Goal: Navigation & Orientation: Find specific page/section

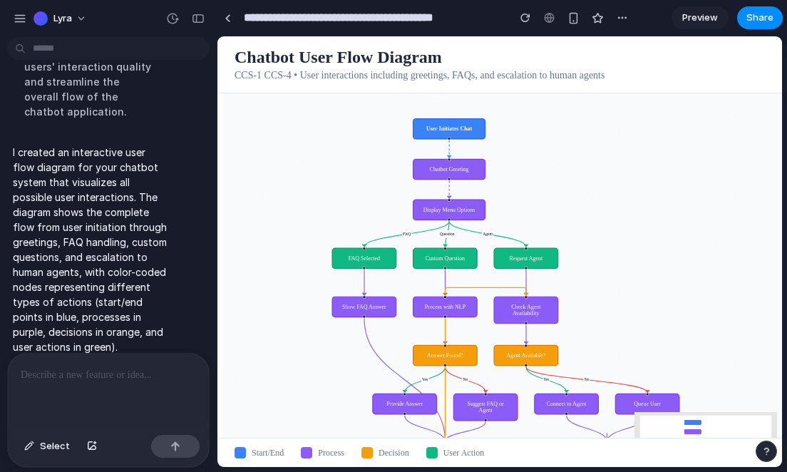
scroll to position [613, 0]
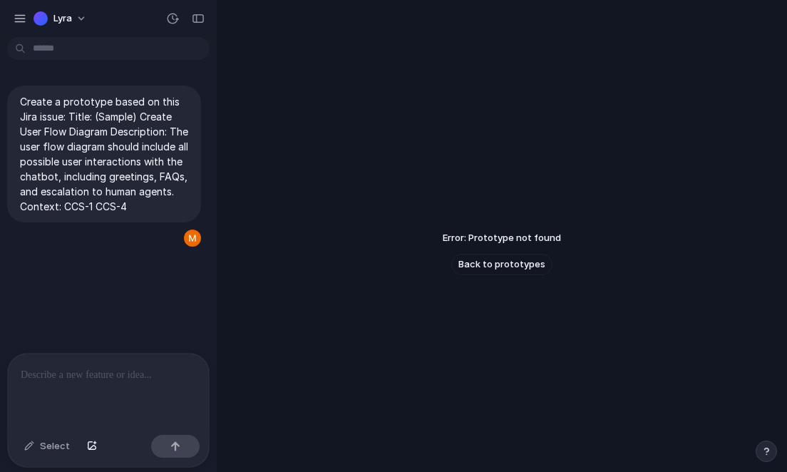
scroll to position [34, 0]
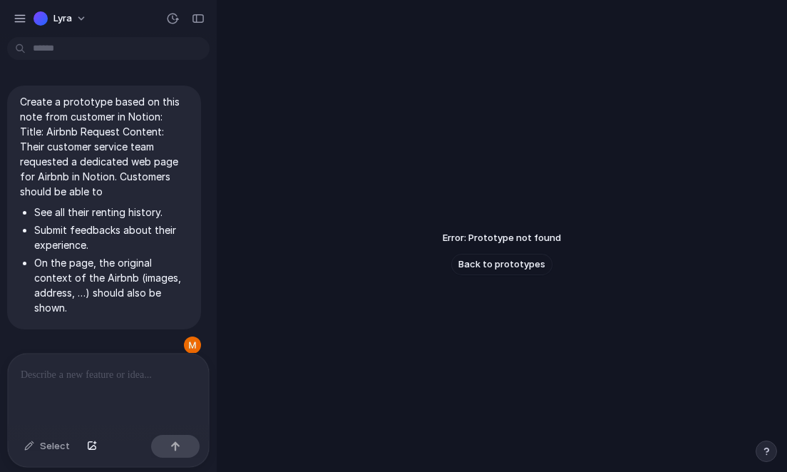
scroll to position [7, 0]
